Goal: Contribute content: Add original content to the website for others to see

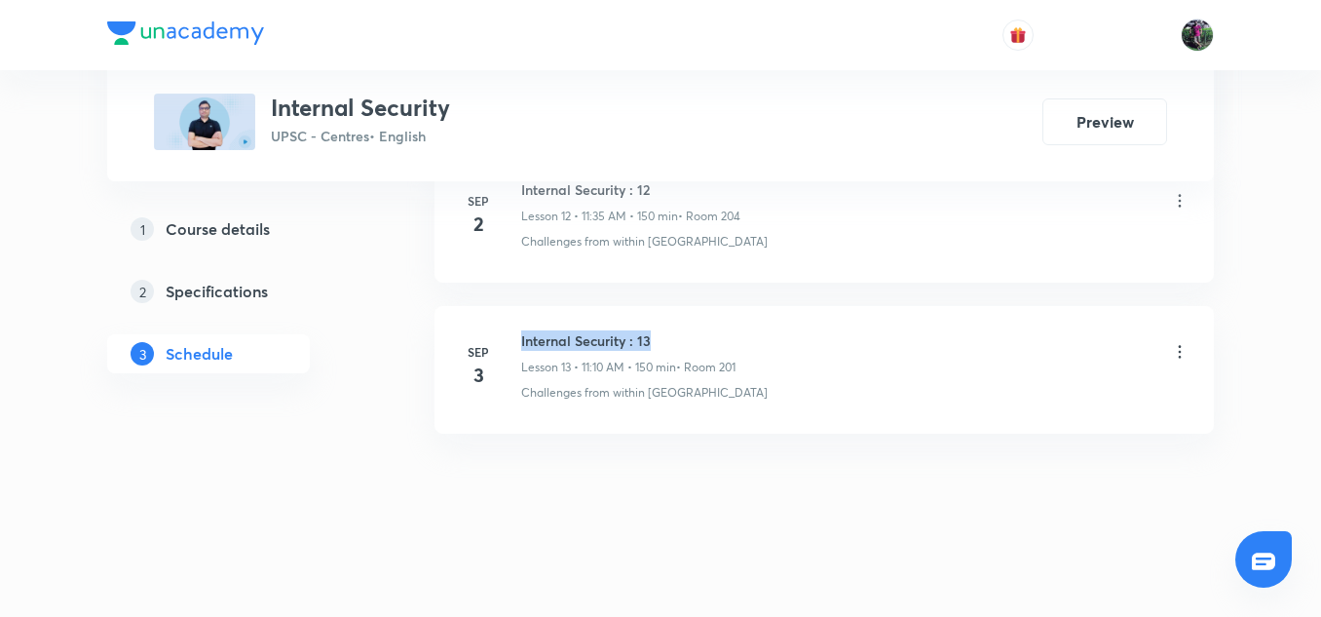
drag, startPoint x: 0, startPoint y: 0, endPoint x: 697, endPoint y: 344, distance: 777.5
click at [697, 344] on div "Sep 3 Internal Security : 13 Lesson 13 • 11:10 AM • 150 min • Room 201 Challeng…" at bounding box center [824, 365] width 730 height 71
click at [697, 344] on h6 "Internal Security : 13" at bounding box center [628, 340] width 214 height 20
drag, startPoint x: 519, startPoint y: 338, endPoint x: 678, endPoint y: 336, distance: 158.8
click at [678, 336] on div "Sep 3 Internal Security : 13 Lesson 13 • 11:10 AM • 150 min • Room 201 Challeng…" at bounding box center [824, 365] width 730 height 71
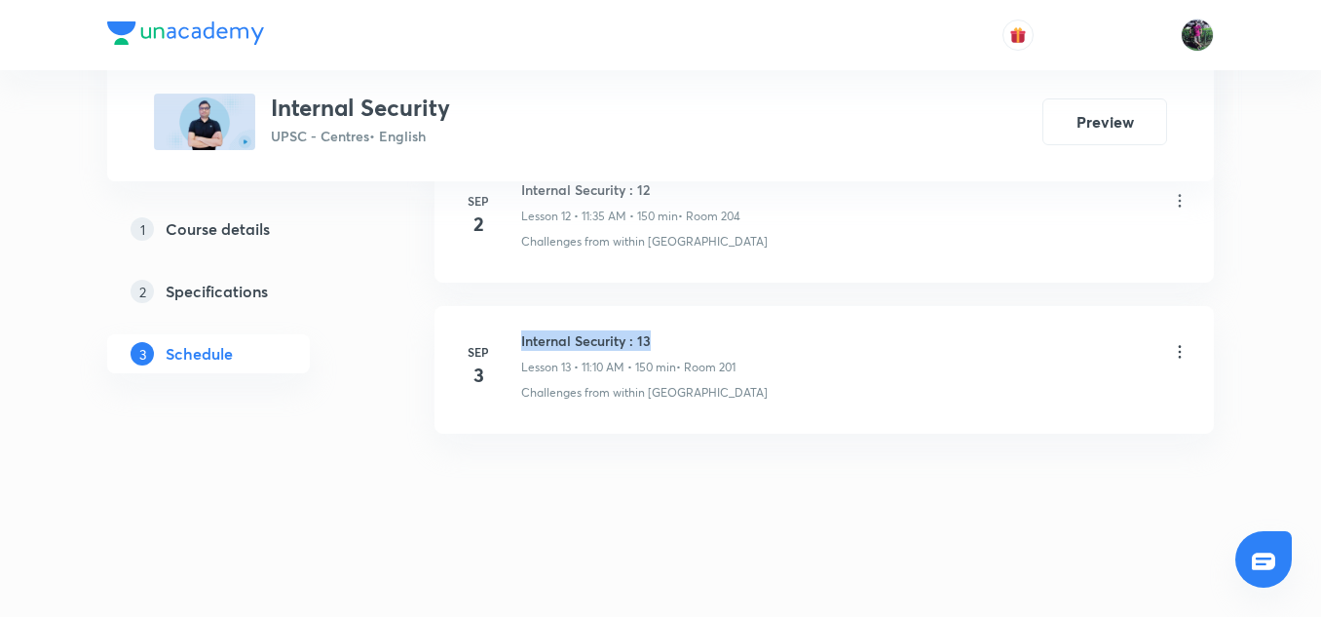
copy h6 "Internal Security : 13"
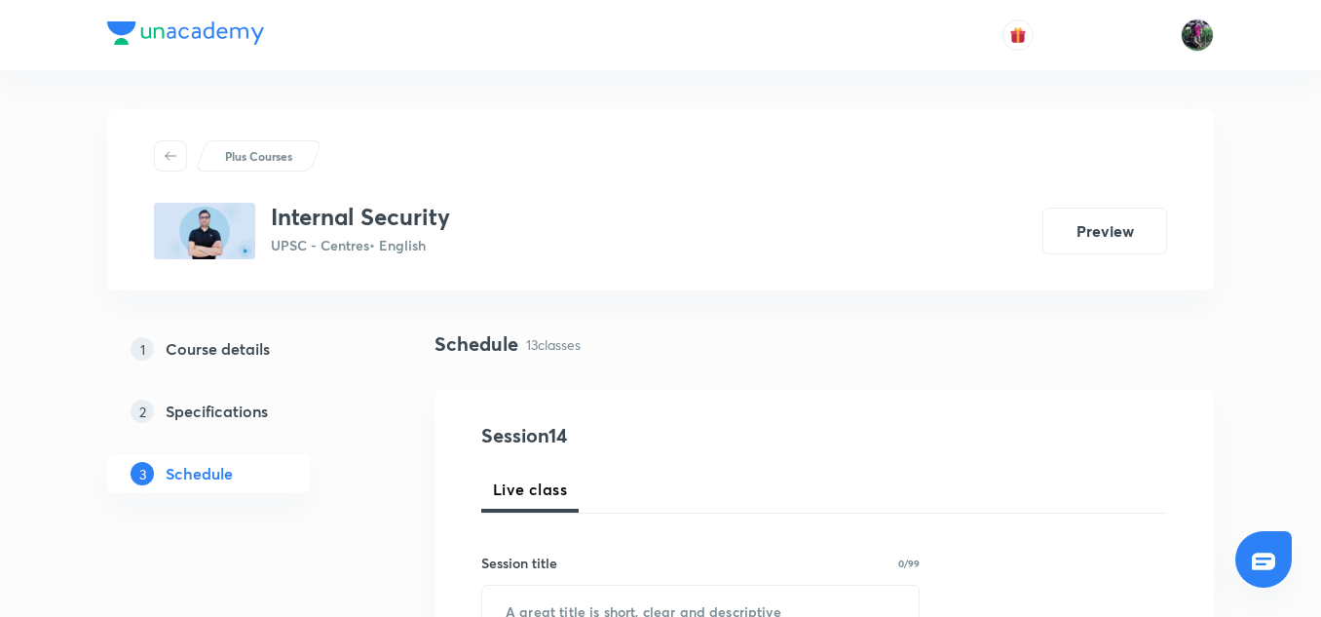
scroll to position [131, 0]
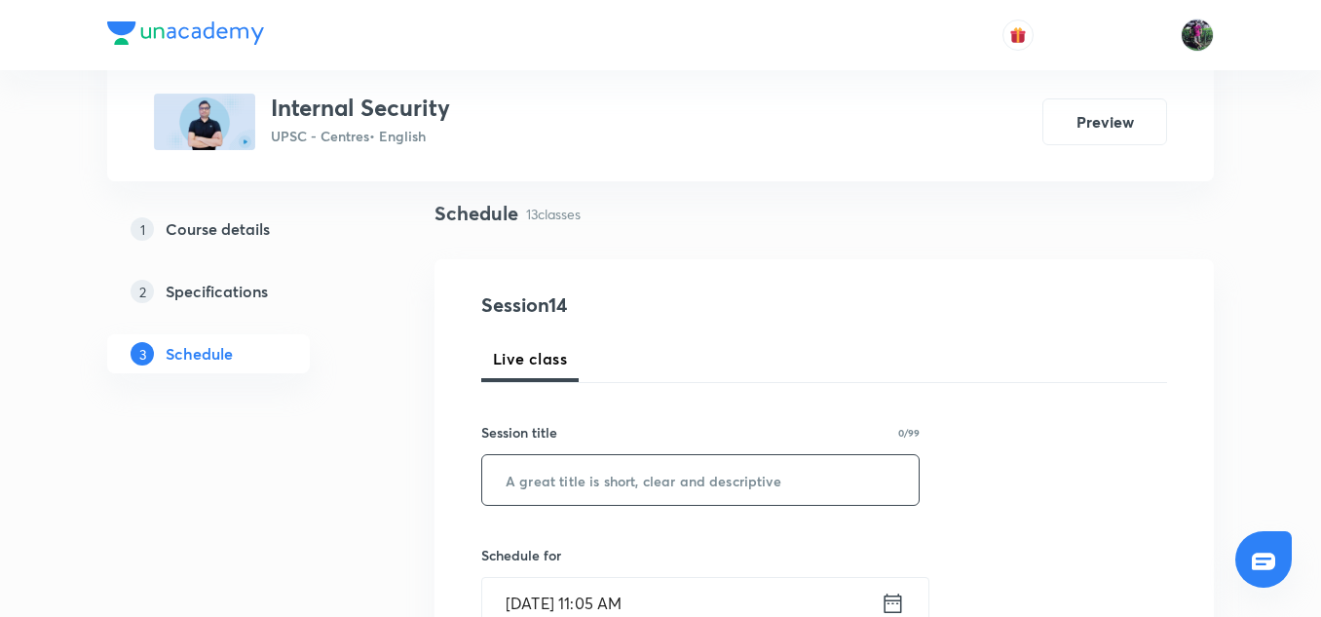
click at [534, 489] on input "text" at bounding box center [700, 480] width 436 height 50
paste input "Internal Security : 13"
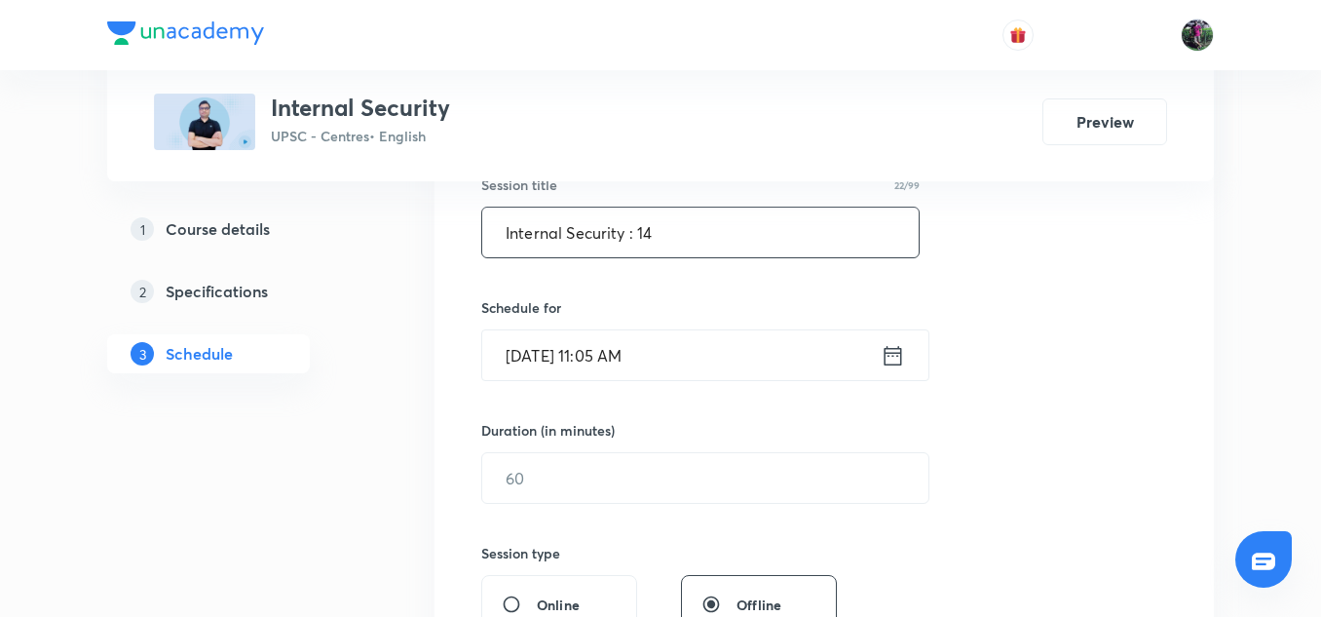
scroll to position [382, 0]
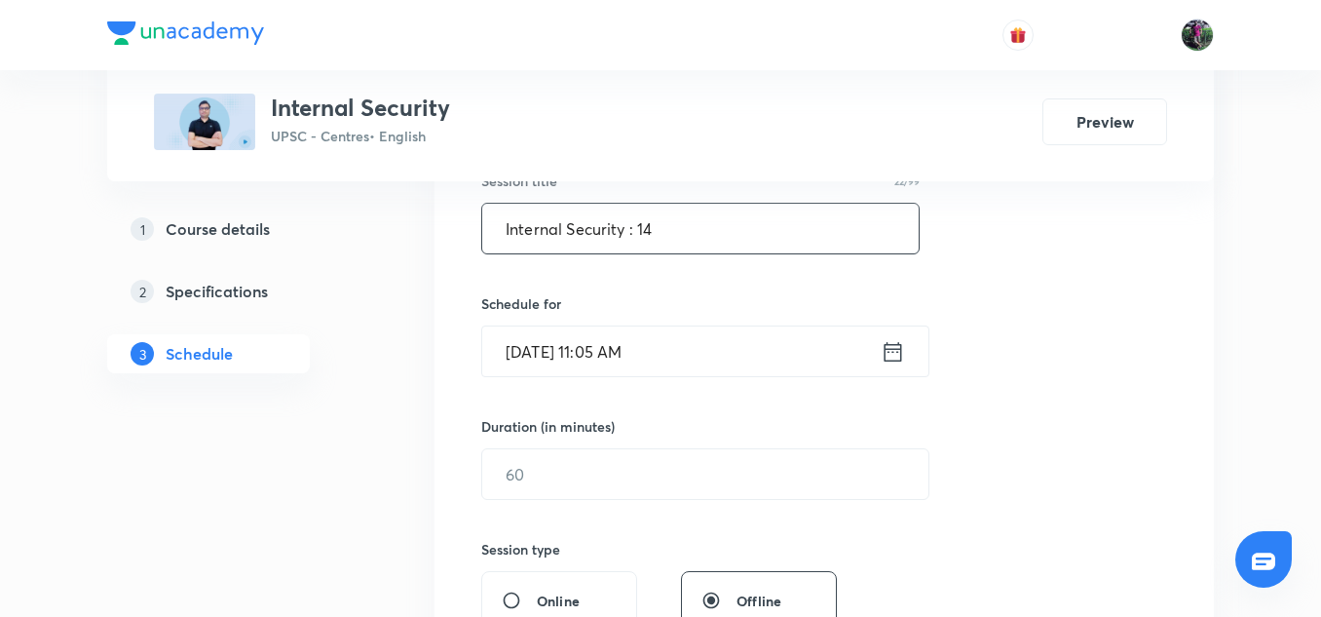
type input "Internal Security : 14"
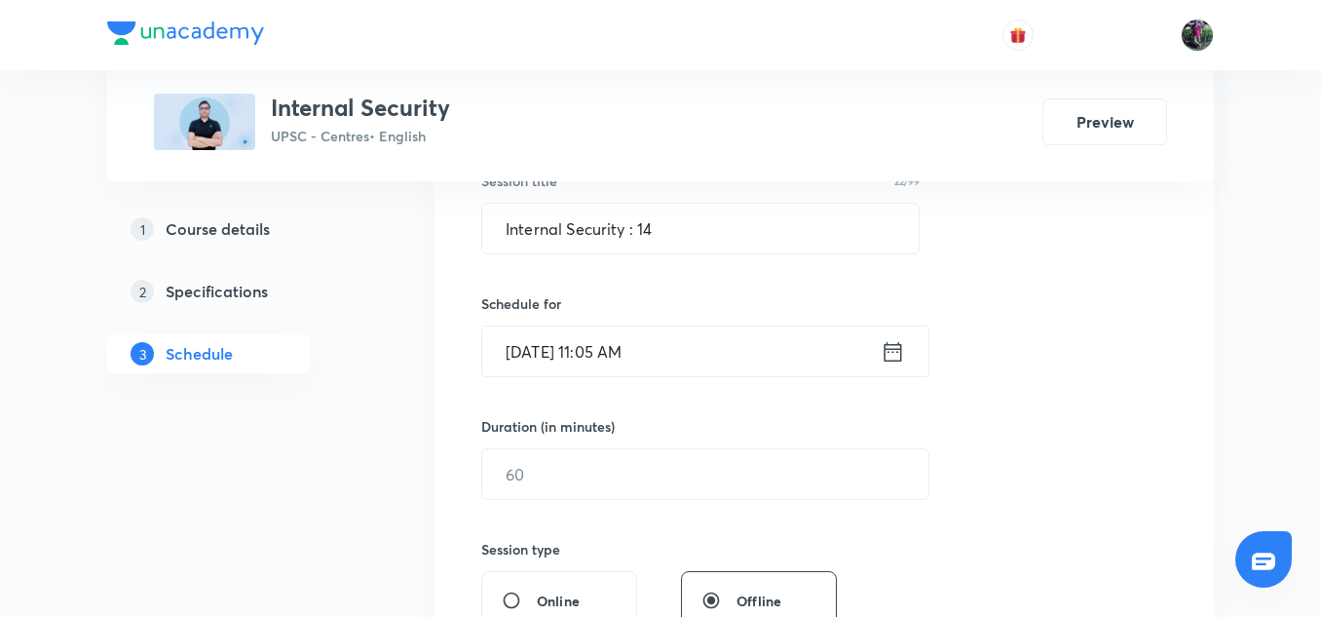
click at [547, 347] on input "[DATE] 11:05 AM" at bounding box center [681, 351] width 398 height 50
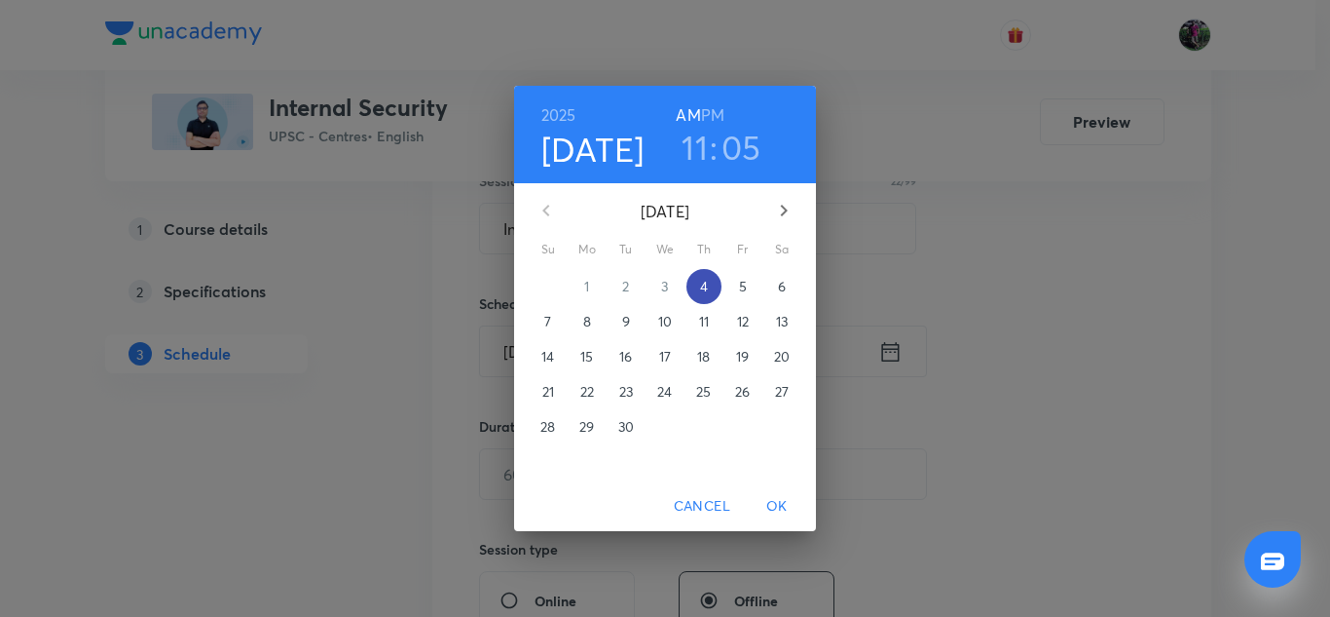
click at [705, 282] on p "4" at bounding box center [704, 286] width 8 height 19
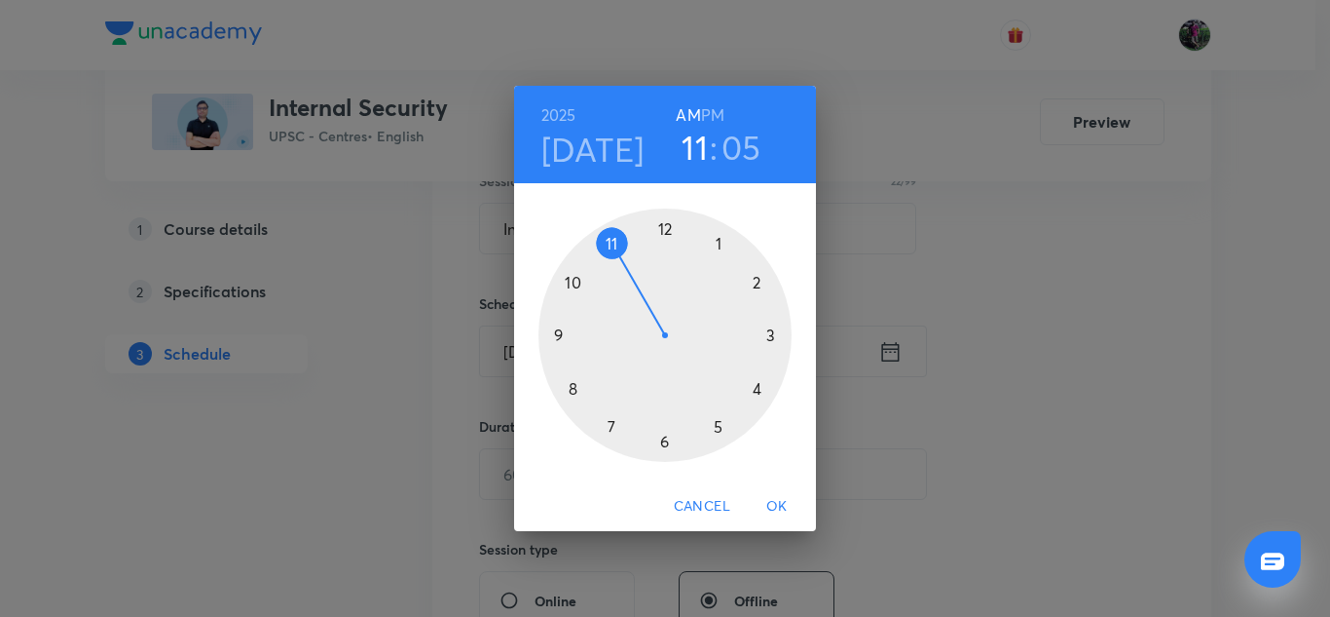
click at [613, 238] on div at bounding box center [665, 334] width 253 height 253
click at [664, 444] on div at bounding box center [665, 334] width 253 height 253
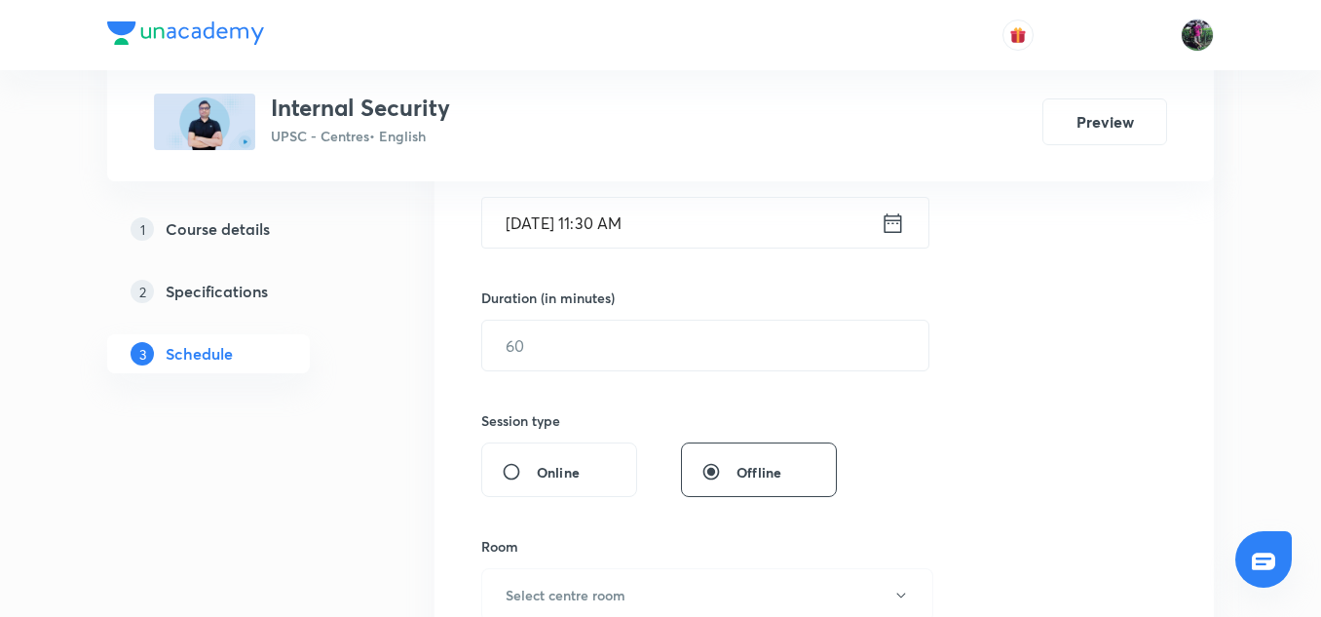
scroll to position [594, 0]
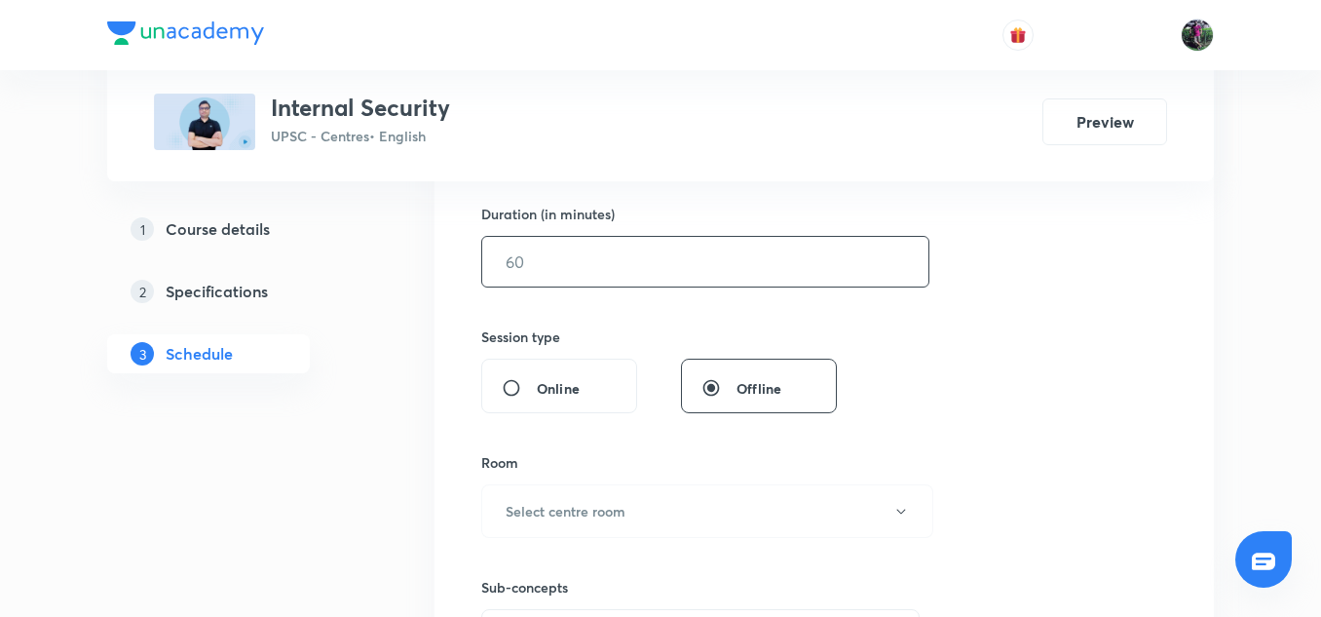
click at [538, 260] on input "text" at bounding box center [705, 262] width 446 height 50
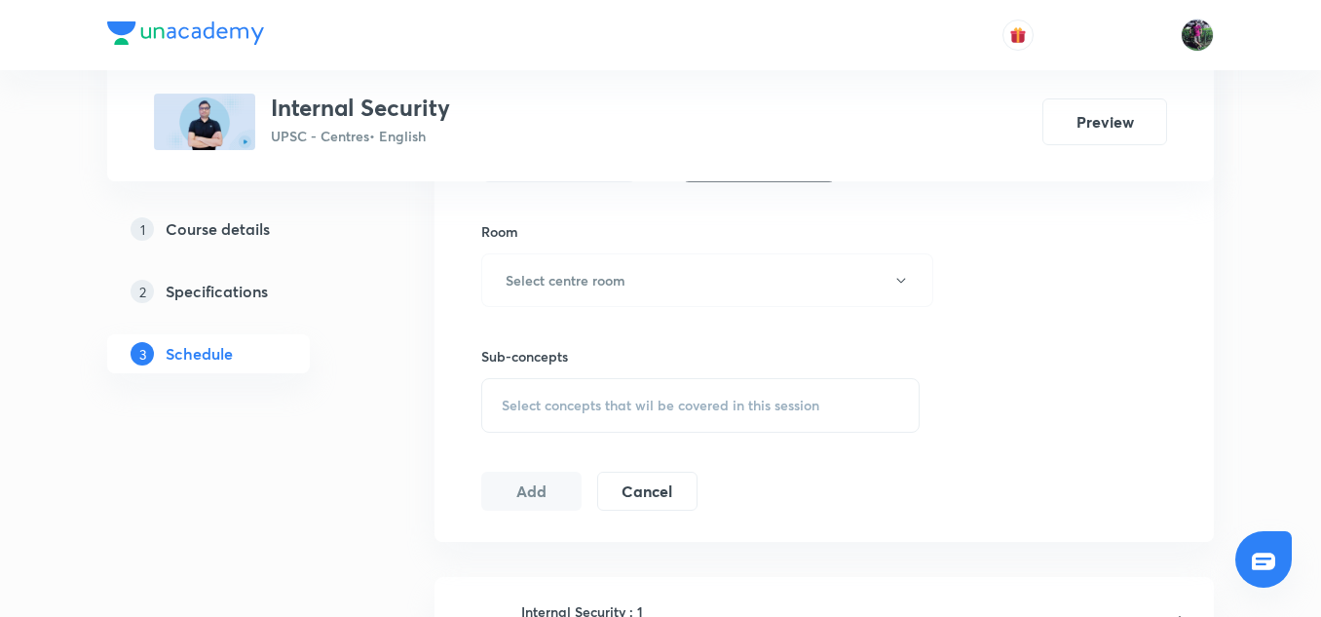
scroll to position [827, 0]
type input "150"
click at [561, 289] on button "Select centre room" at bounding box center [707, 278] width 452 height 54
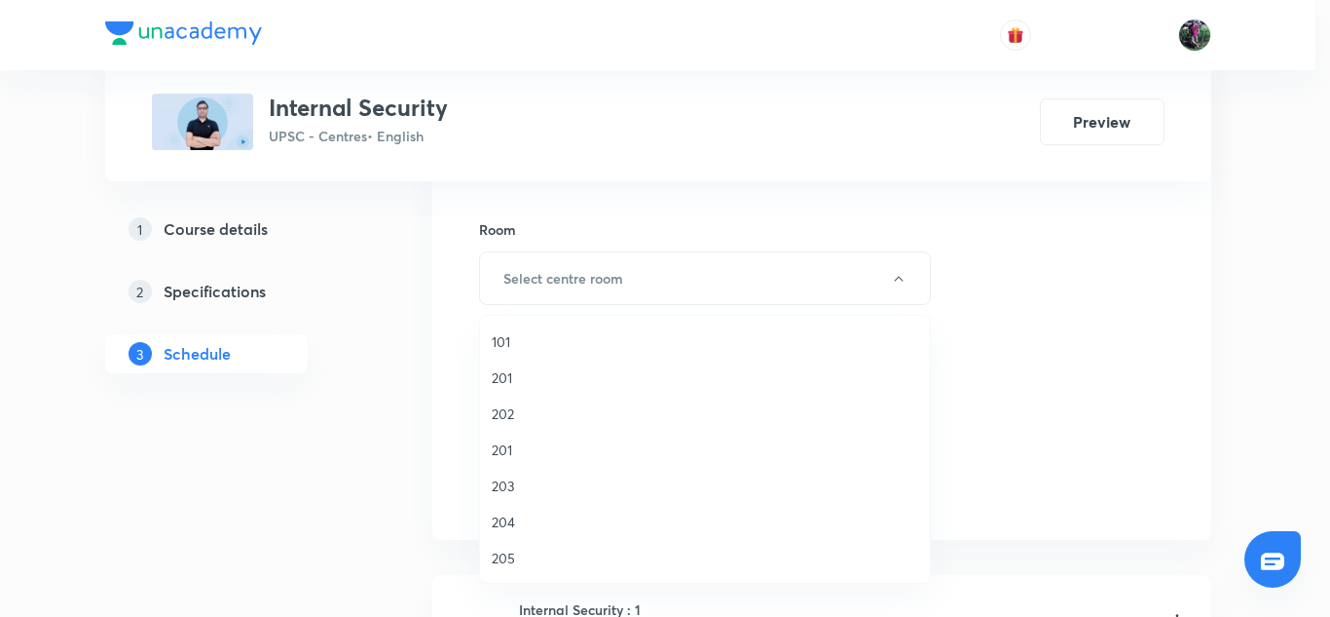
click at [501, 445] on span "201" at bounding box center [705, 449] width 427 height 20
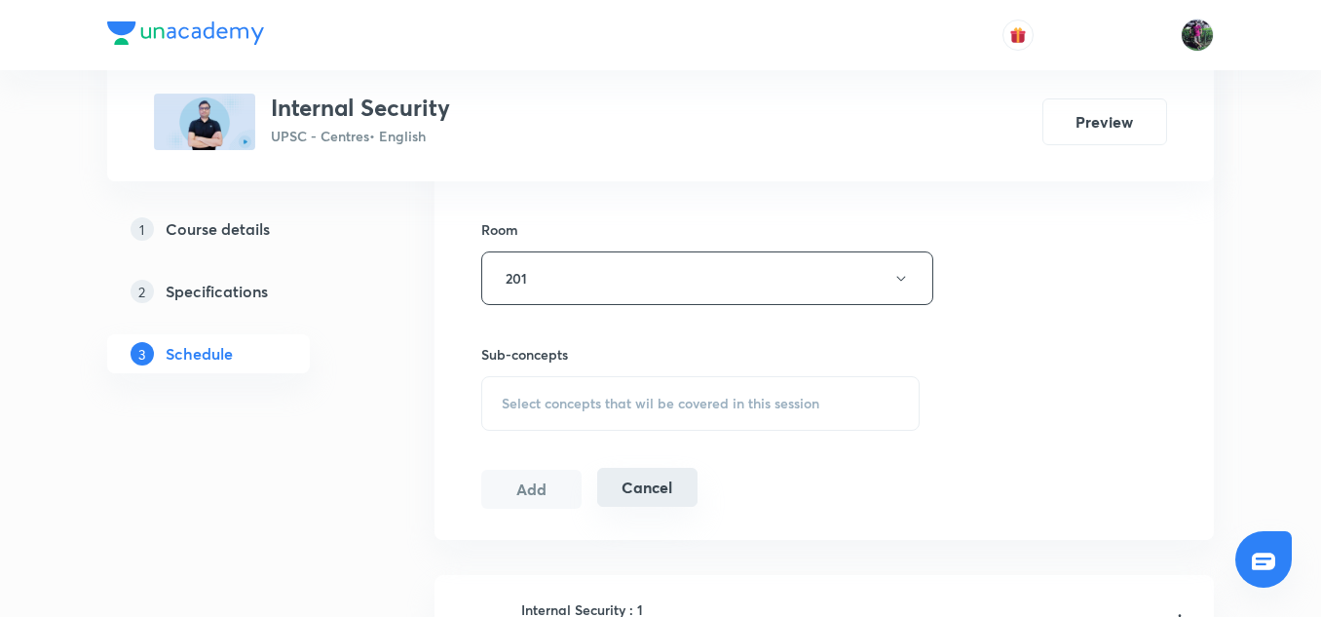
scroll to position [966, 0]
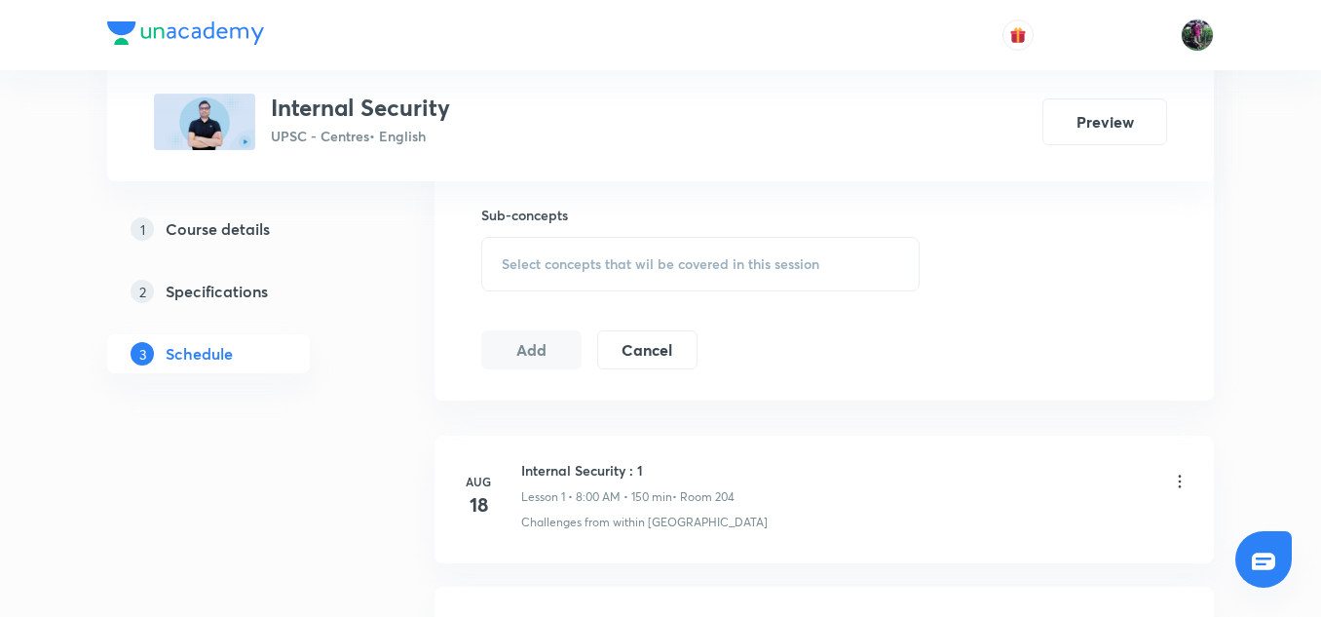
click at [598, 250] on div "Select concepts that wil be covered in this session" at bounding box center [700, 264] width 438 height 55
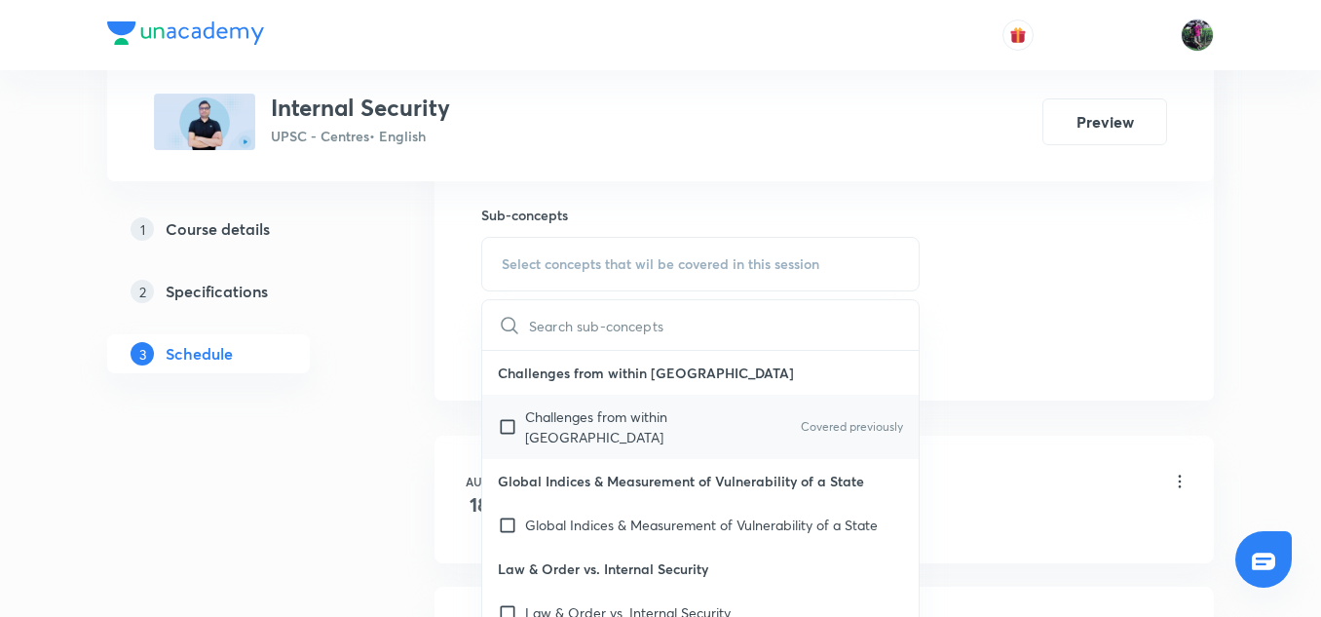
click at [594, 422] on p "Challenges from within India" at bounding box center [623, 426] width 197 height 41
checkbox input "true"
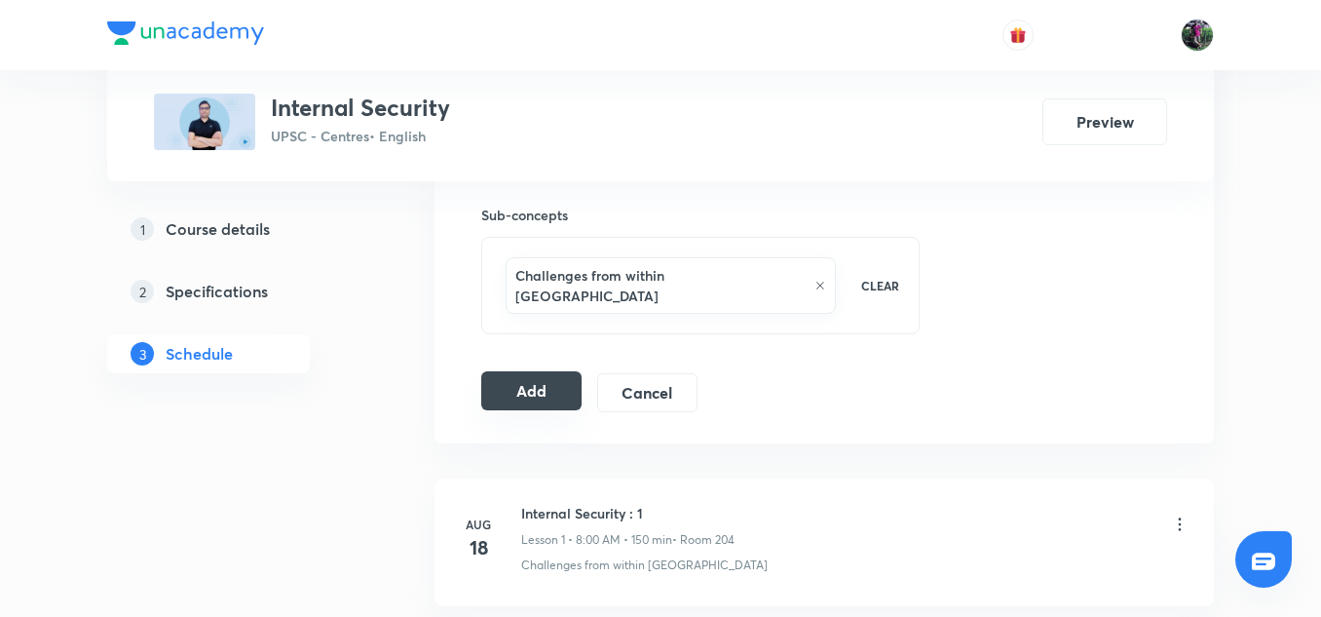
click at [528, 371] on button "Add" at bounding box center [531, 390] width 100 height 39
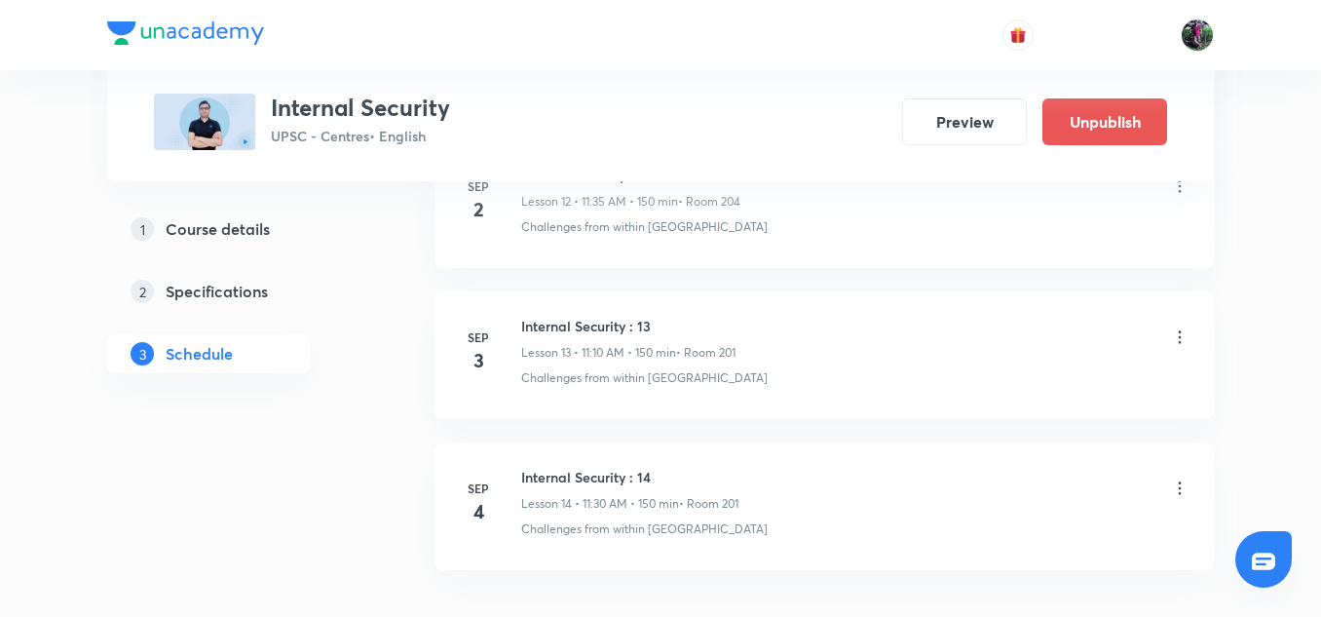
scroll to position [2163, 0]
